Goal: Information Seeking & Learning: Learn about a topic

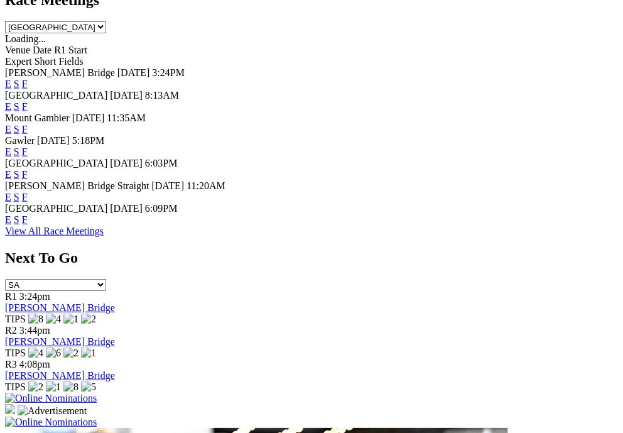
scroll to position [651, 0]
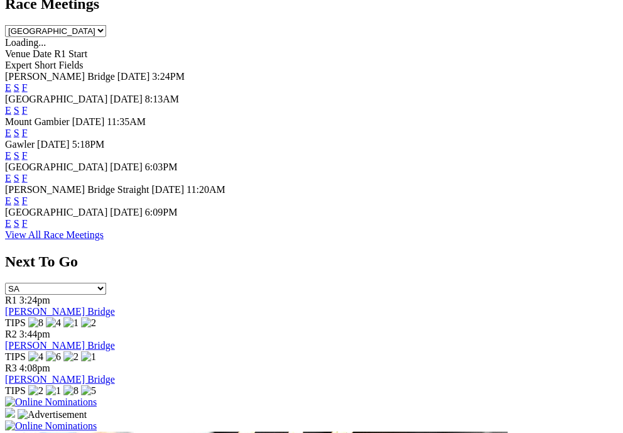
click at [28, 229] on link "F" at bounding box center [25, 223] width 6 height 11
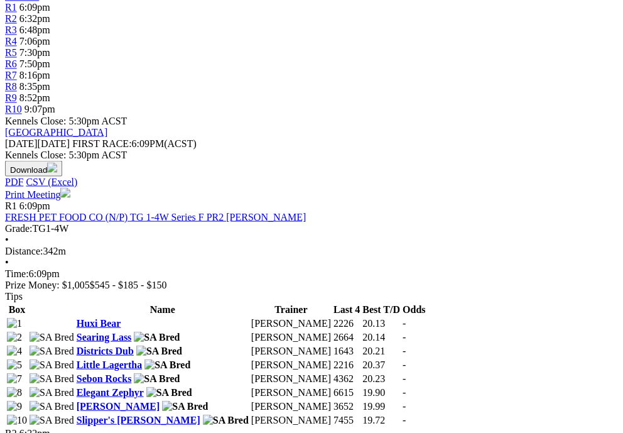
scroll to position [498, 0]
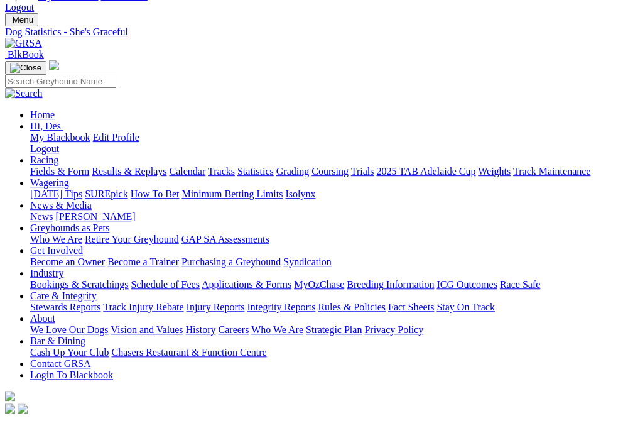
scroll to position [49, 0]
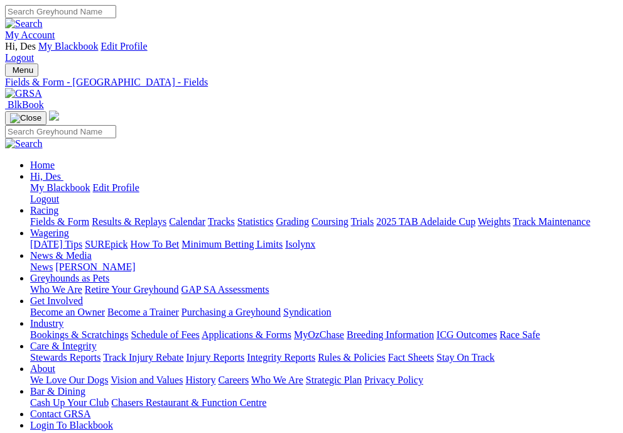
scroll to position [501, 0]
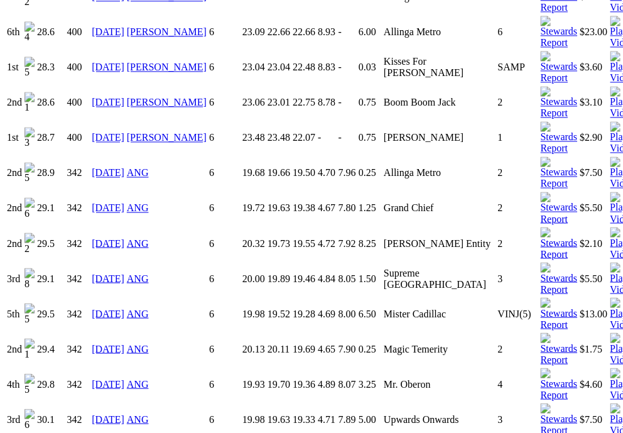
scroll to position [1653, 0]
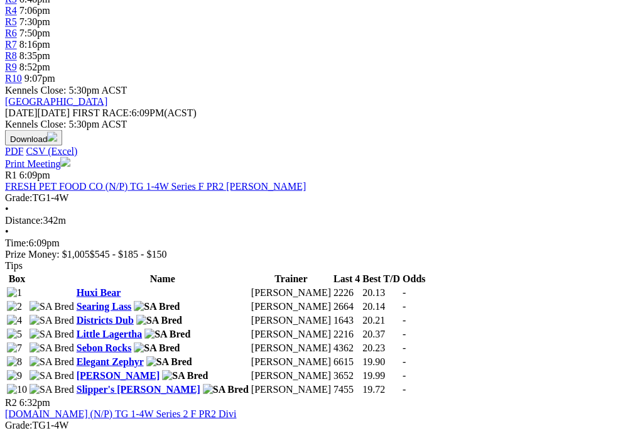
scroll to position [528, 0]
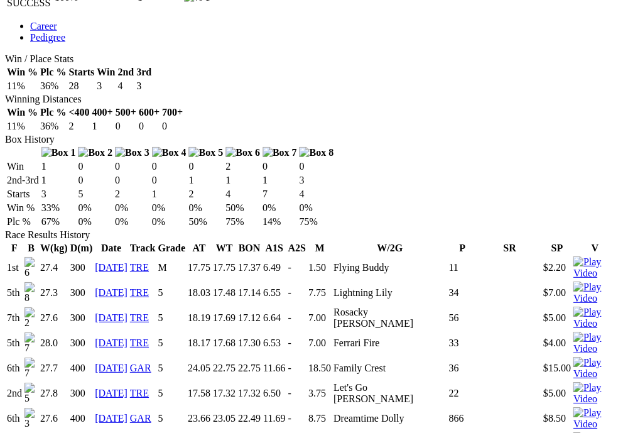
scroll to position [746, 0]
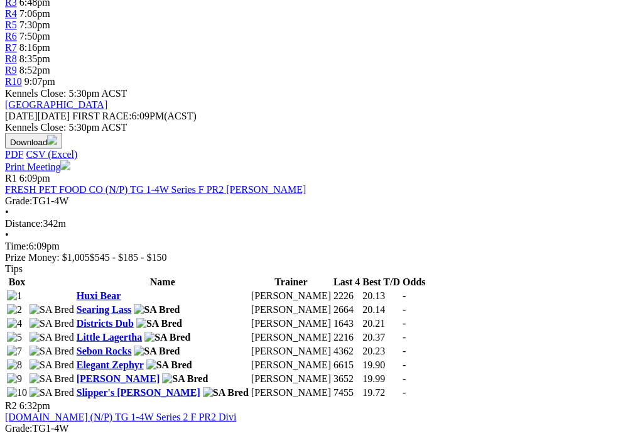
scroll to position [529, 0]
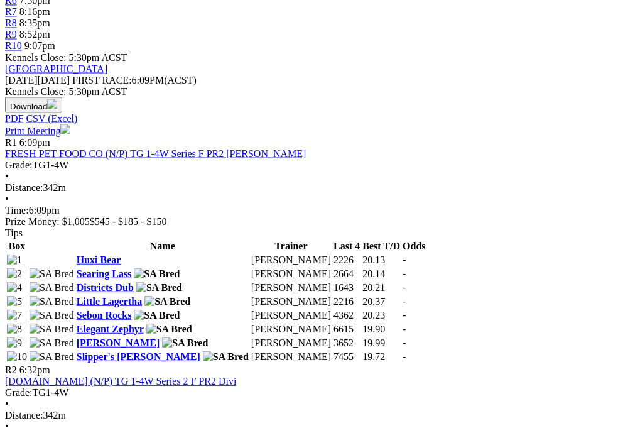
scroll to position [565, 0]
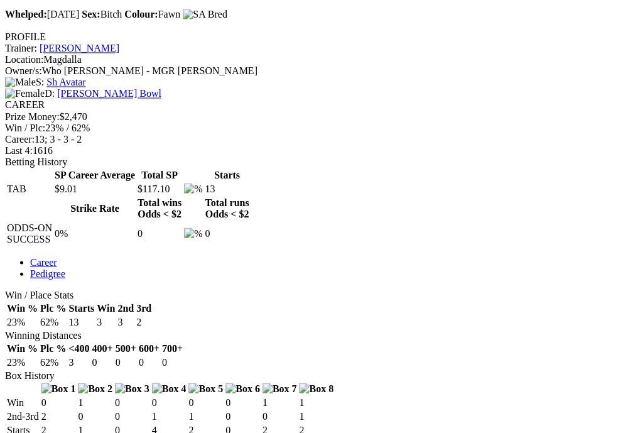
scroll to position [513, 0]
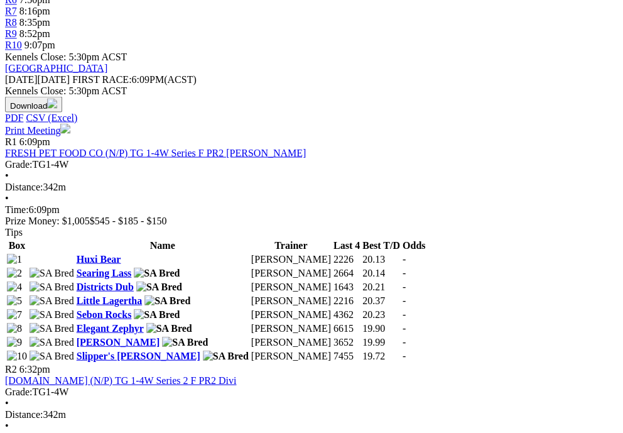
scroll to position [565, 0]
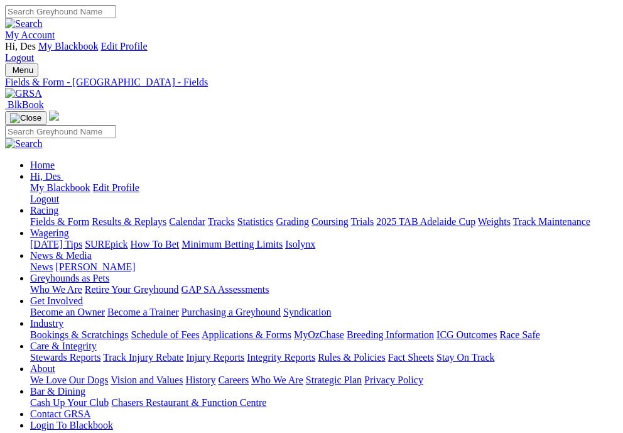
scroll to position [565, 0]
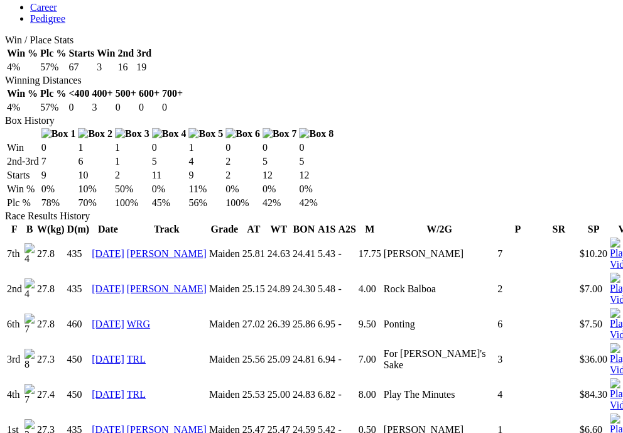
scroll to position [765, 0]
